Goal: Check status: Check status

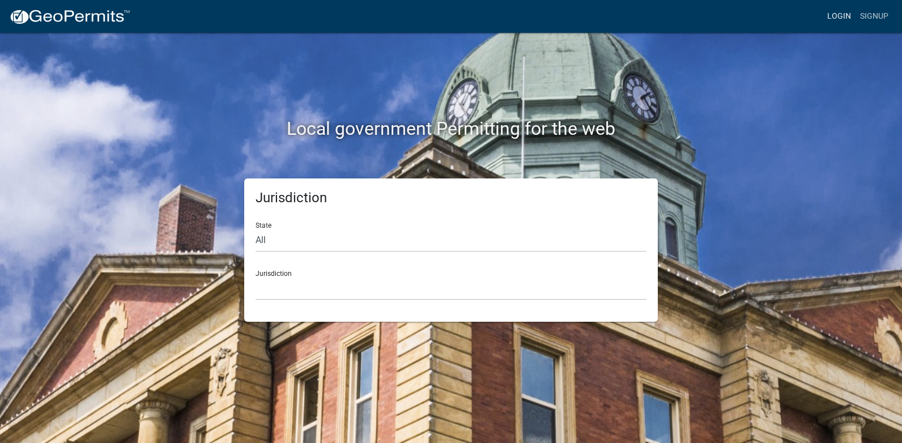
click at [840, 14] on link "Login" at bounding box center [839, 17] width 33 height 22
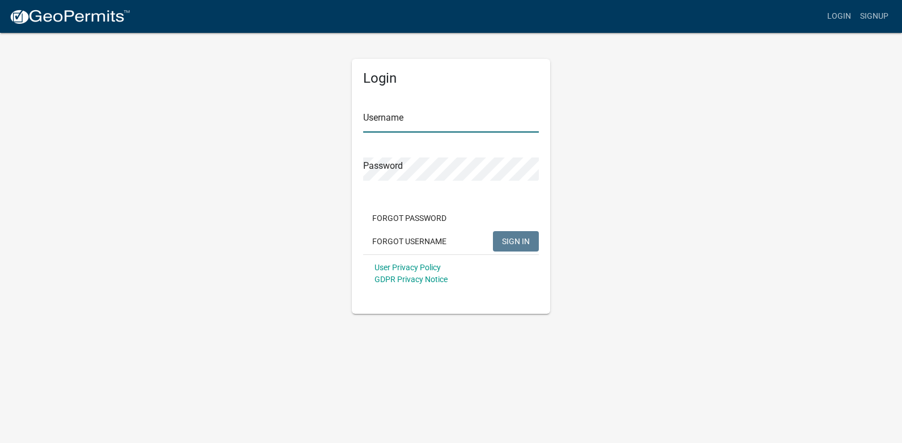
type input "[PERSON_NAME][EMAIL_ADDRESS][PERSON_NAME][DOMAIN_NAME]"
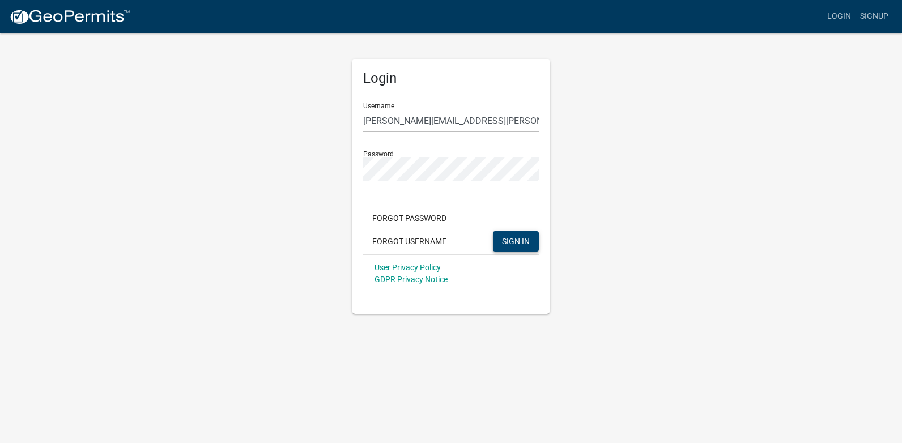
click at [530, 238] on button "SIGN IN" at bounding box center [516, 241] width 46 height 20
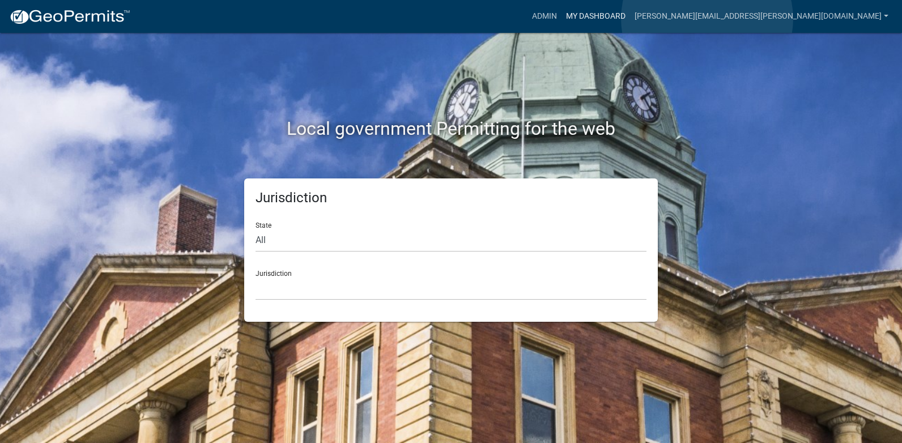
click at [630, 19] on link "My Dashboard" at bounding box center [596, 17] width 69 height 22
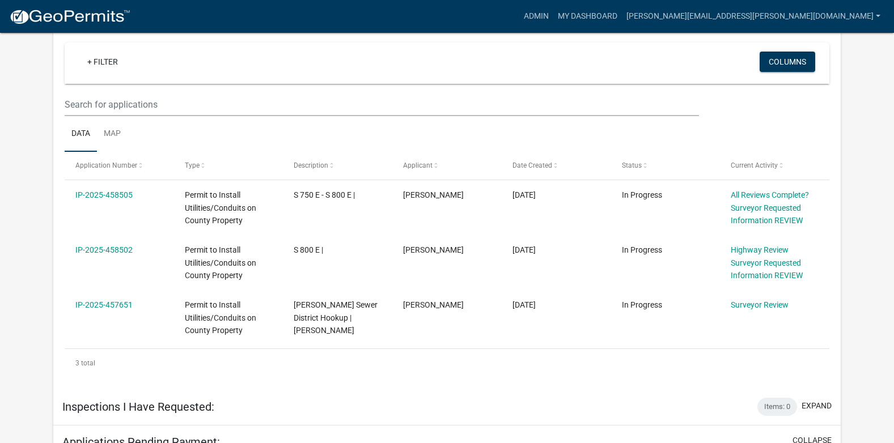
scroll to position [234, 0]
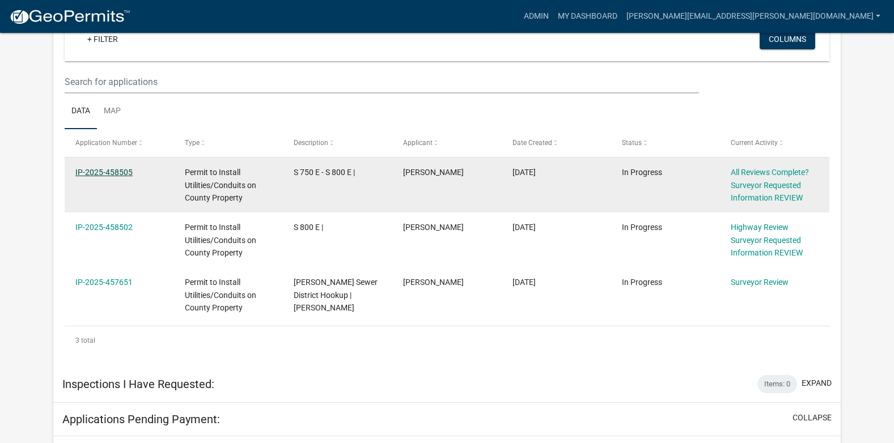
click at [120, 173] on link "IP-2025-458505" at bounding box center [103, 172] width 57 height 9
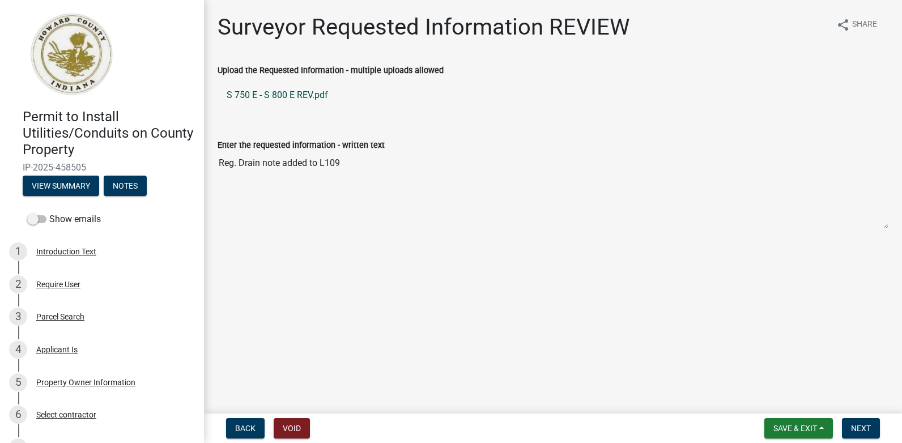
click at [300, 97] on link "S 750 E - S 800 E REV.pdf" at bounding box center [553, 95] width 671 height 27
click at [859, 426] on span "Next" at bounding box center [861, 428] width 20 height 9
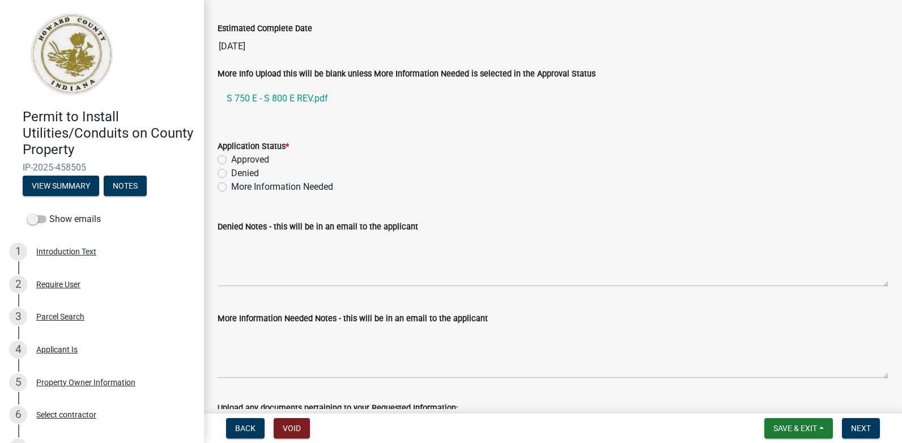
scroll to position [1950, 0]
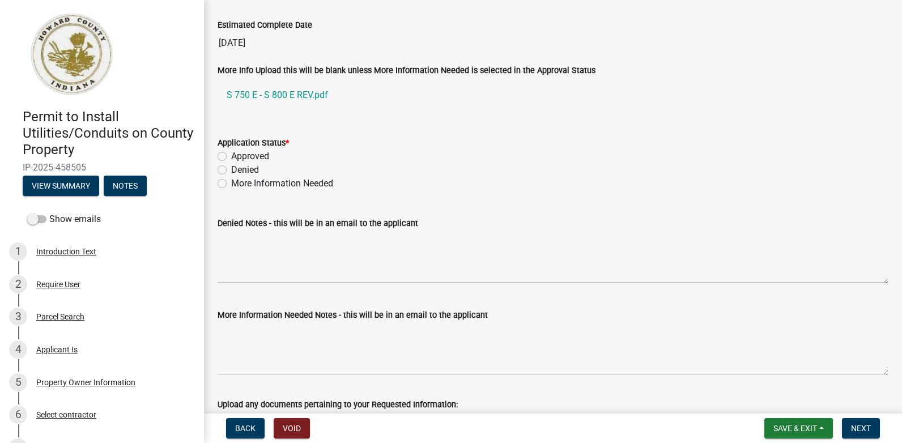
click at [231, 156] on label "Approved" at bounding box center [250, 157] width 38 height 14
click at [231, 156] on input "Approved" at bounding box center [234, 153] width 7 height 7
radio input "true"
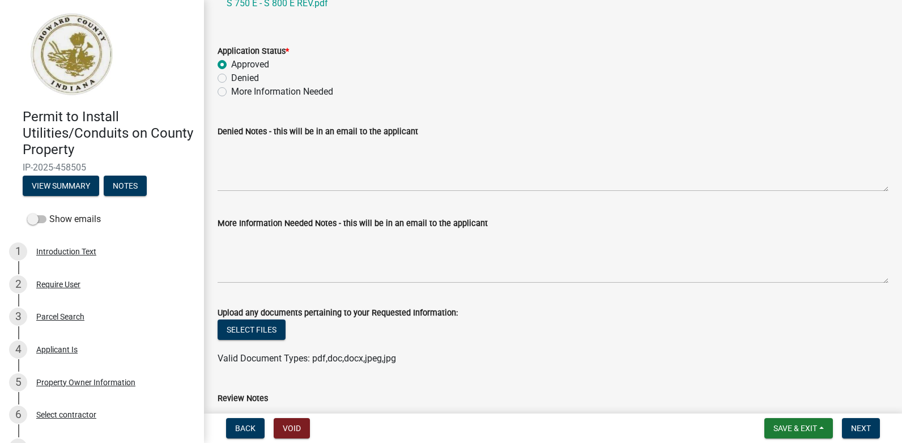
scroll to position [2070, 0]
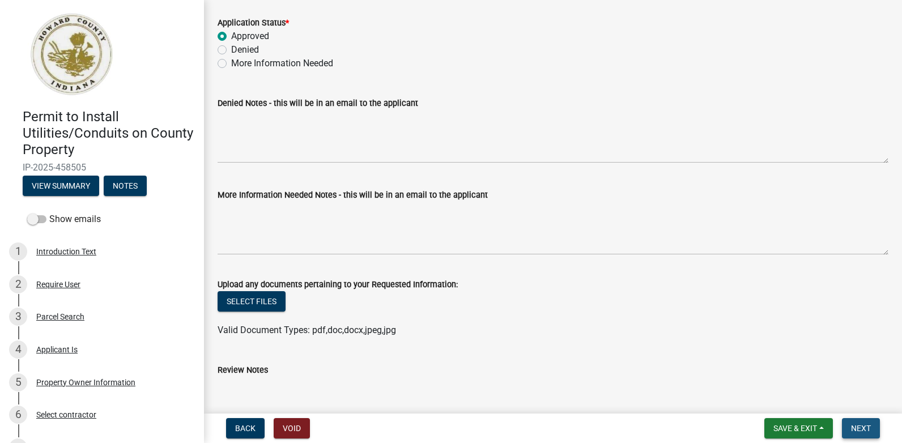
click at [865, 430] on span "Next" at bounding box center [861, 428] width 20 height 9
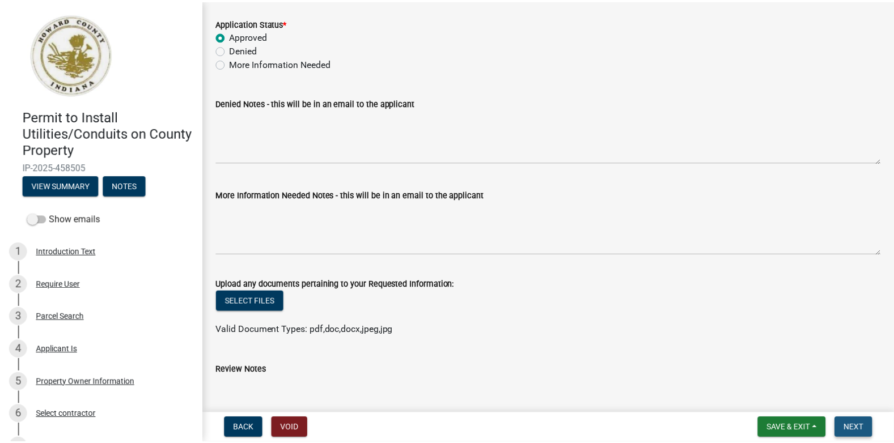
scroll to position [0, 0]
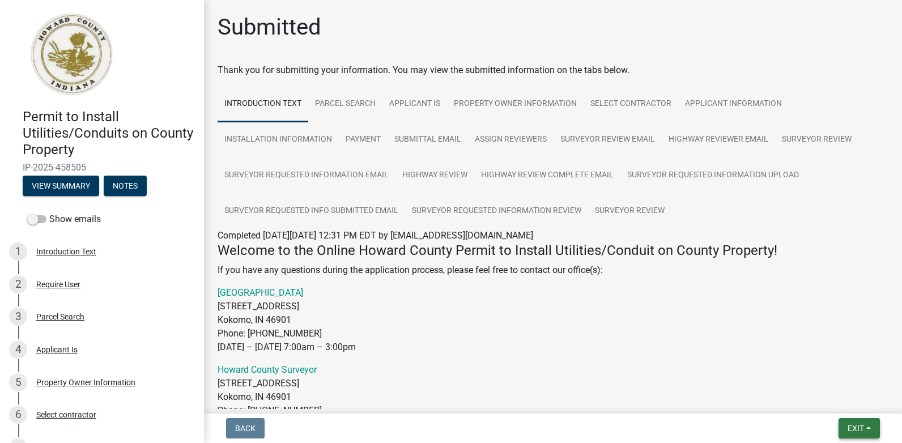
click at [852, 431] on span "Exit" at bounding box center [856, 428] width 16 height 9
click at [806, 397] on button "Save & Exit" at bounding box center [834, 398] width 91 height 27
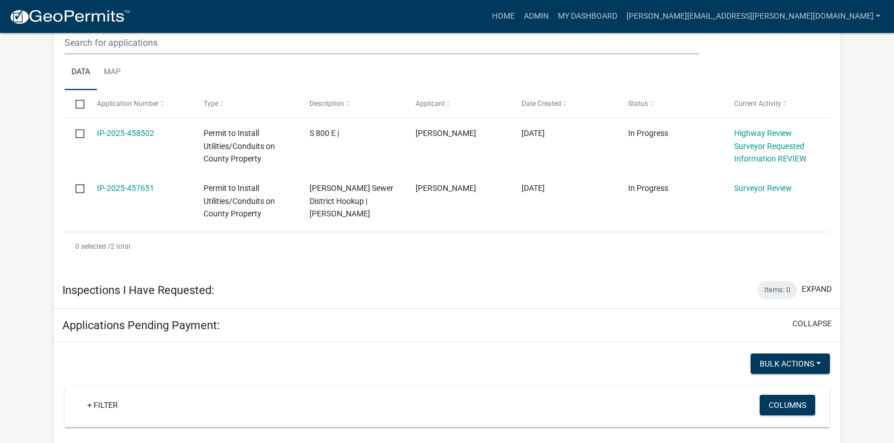
scroll to position [302, 0]
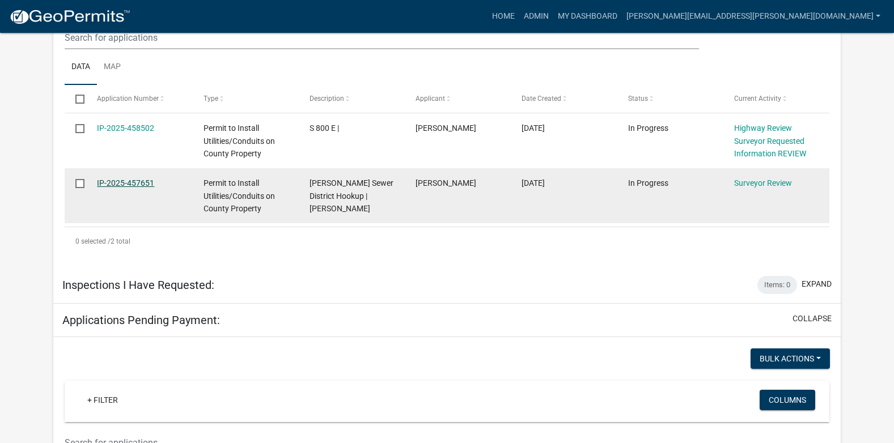
click at [130, 182] on link "IP-2025-457651" at bounding box center [125, 183] width 57 height 9
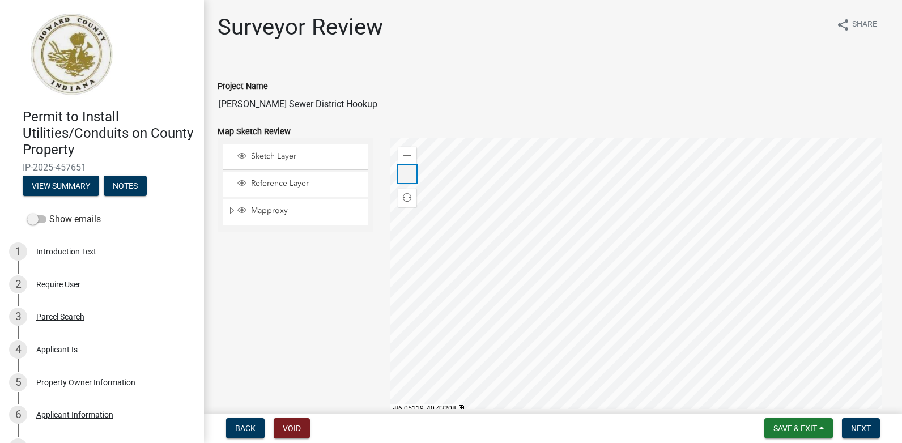
click at [409, 175] on span at bounding box center [407, 174] width 9 height 9
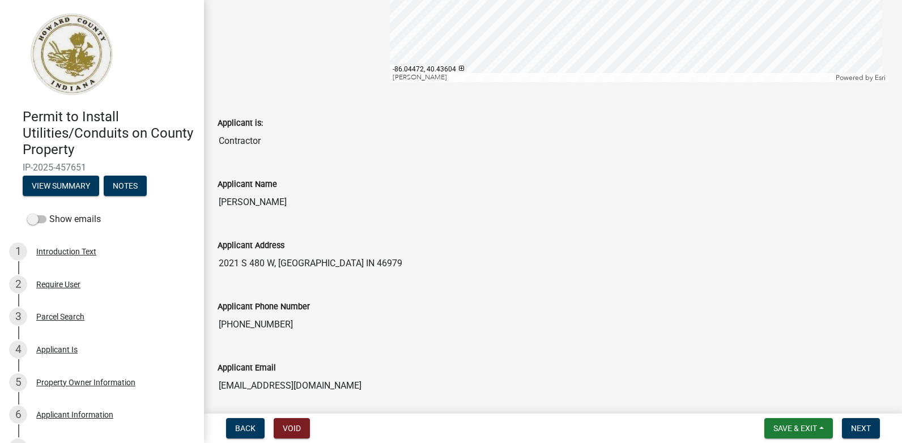
scroll to position [224, 0]
